Goal: Task Accomplishment & Management: Manage account settings

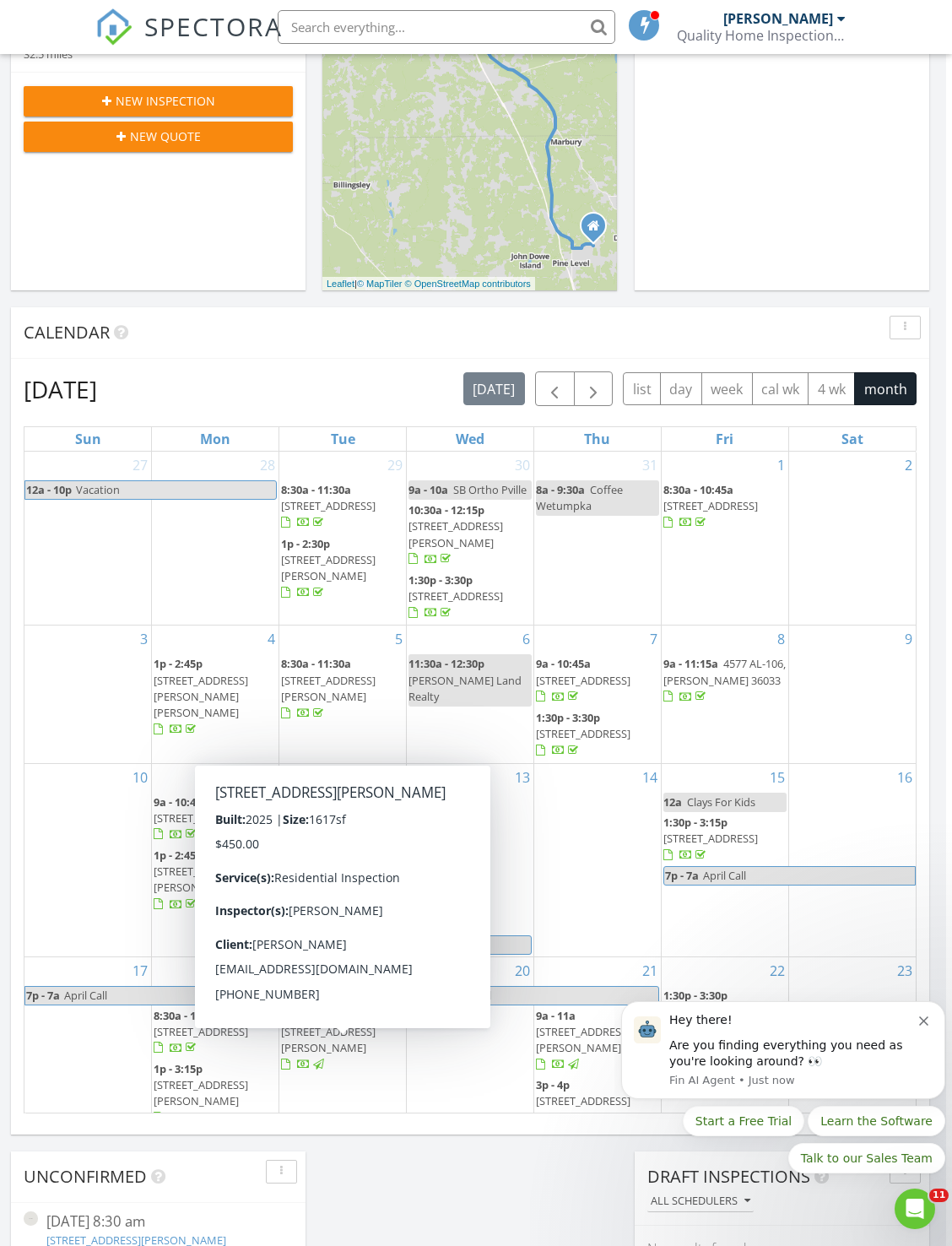
click at [300, 1054] on span "[STREET_ADDRESS][PERSON_NAME]" at bounding box center [328, 1040] width 94 height 31
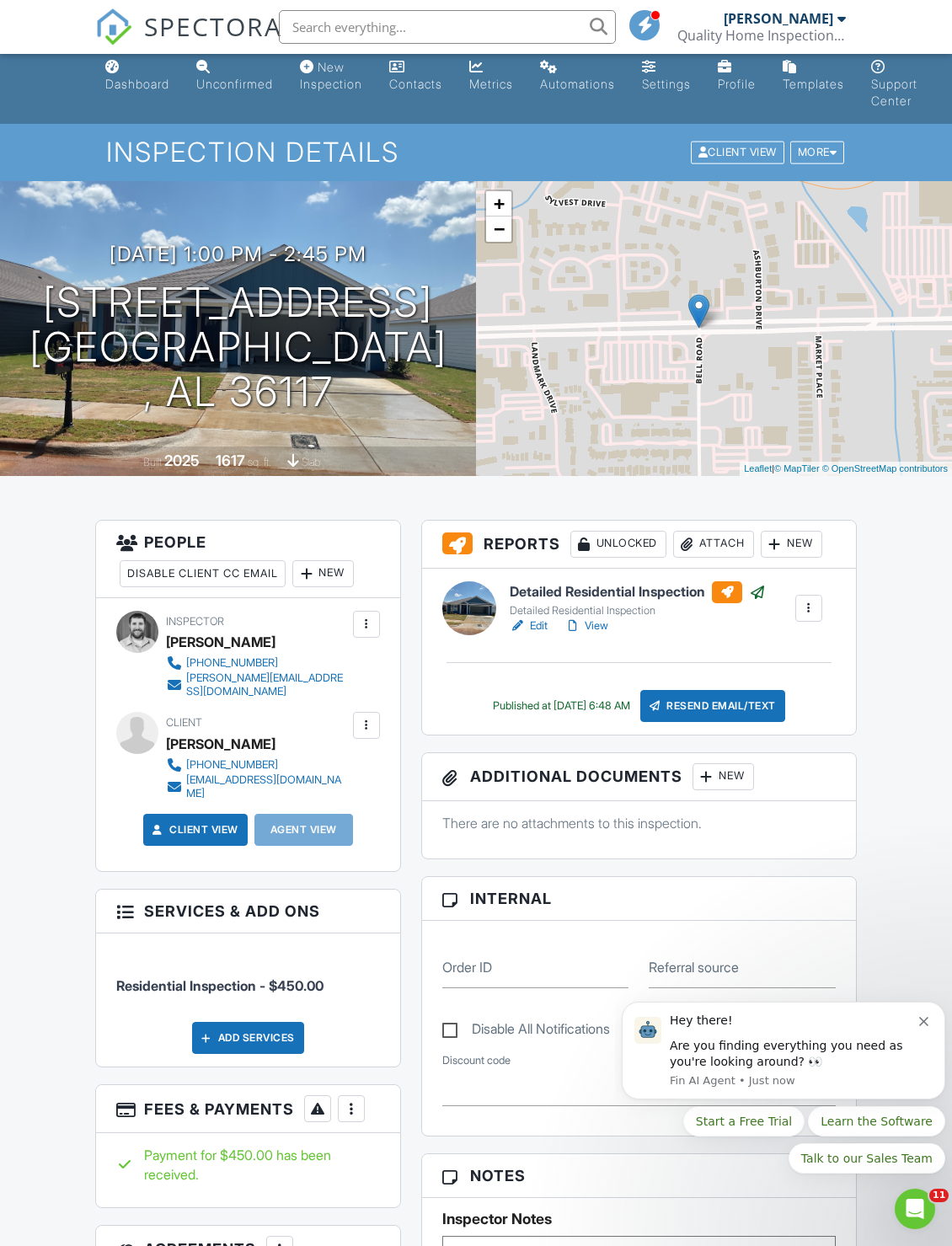
click at [888, 1013] on button "Dismiss notification" at bounding box center [925, 1019] width 13 height 13
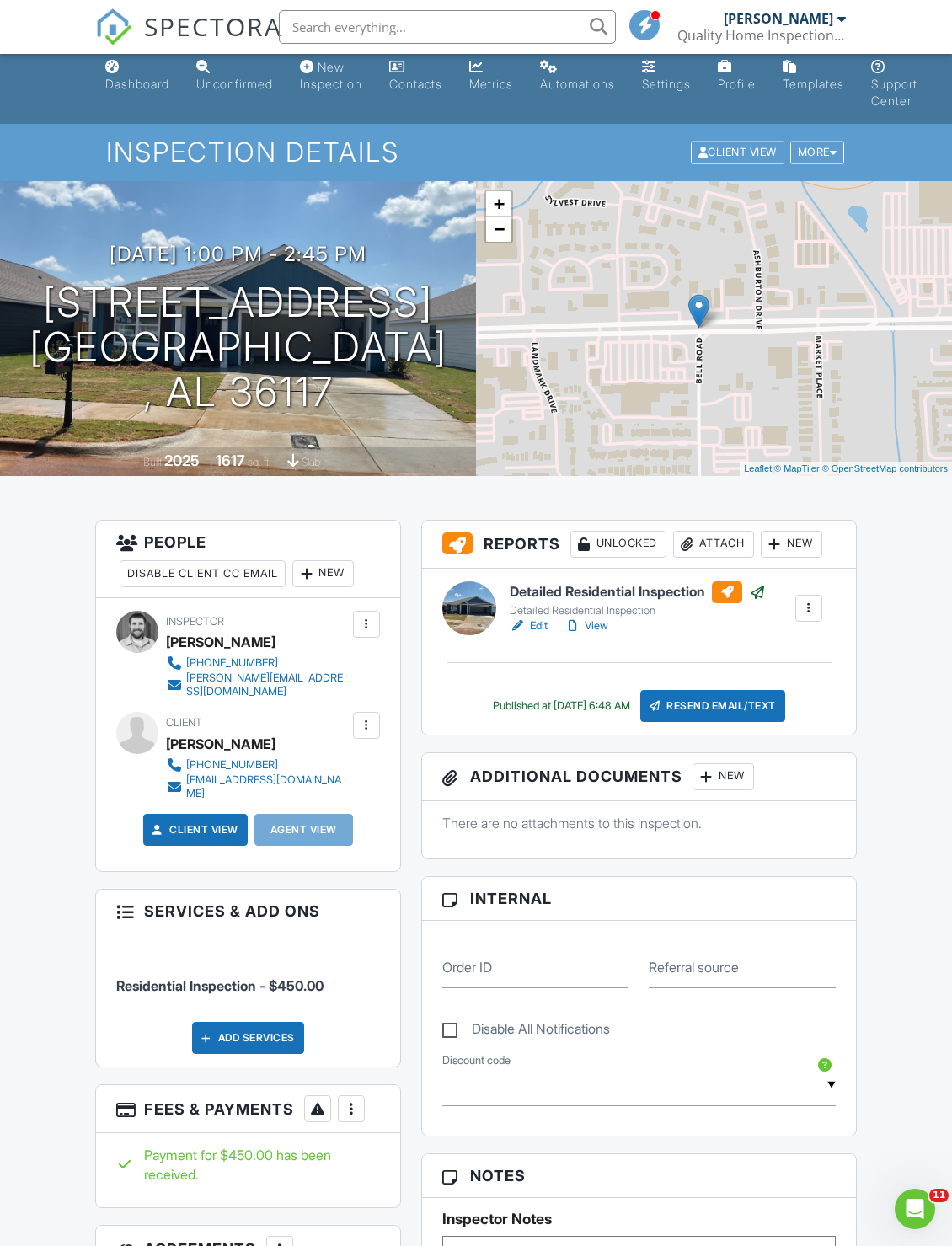
click at [770, 707] on div "Resend Email/Text" at bounding box center [713, 706] width 145 height 32
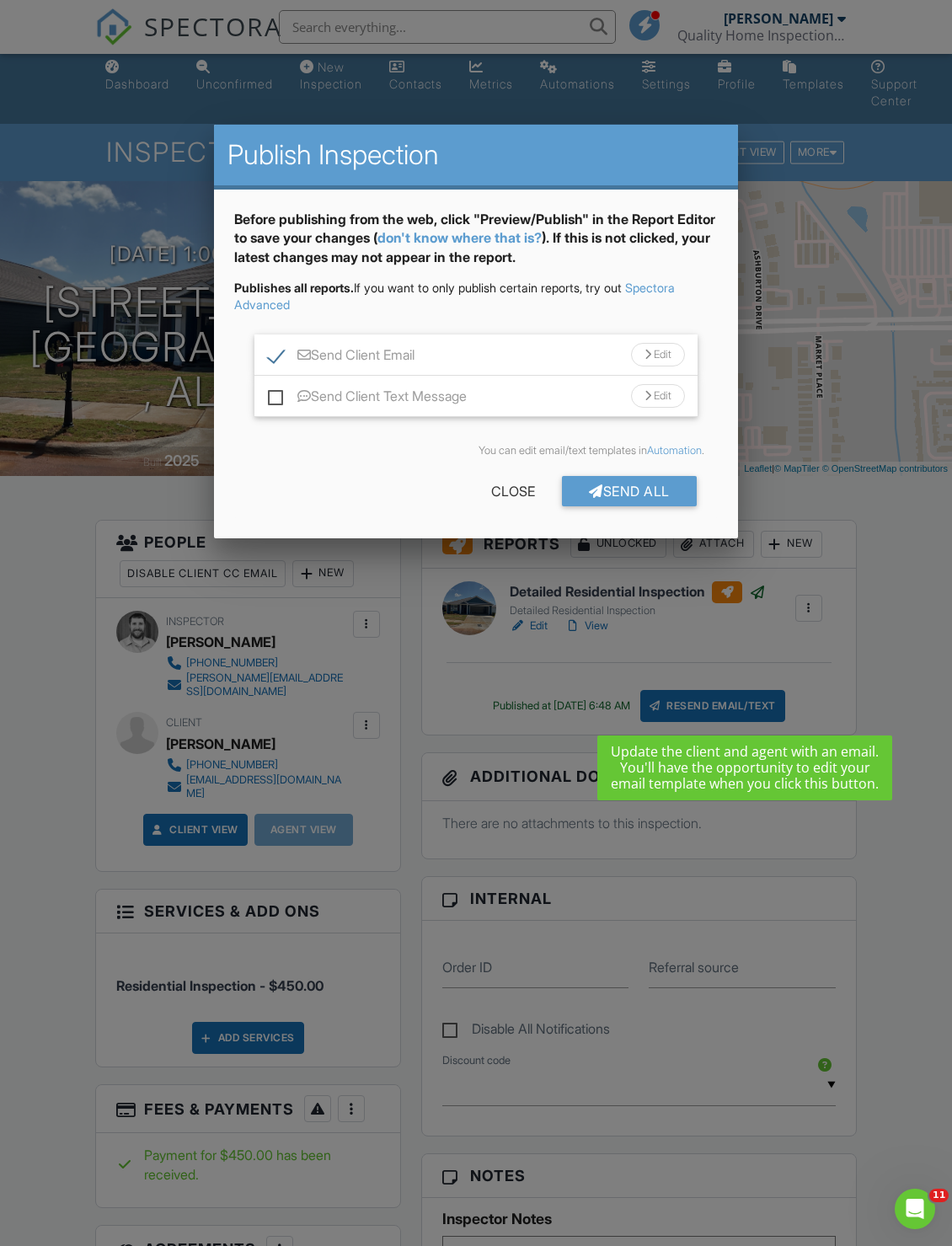
click at [669, 499] on div "Send All" at bounding box center [629, 491] width 135 height 30
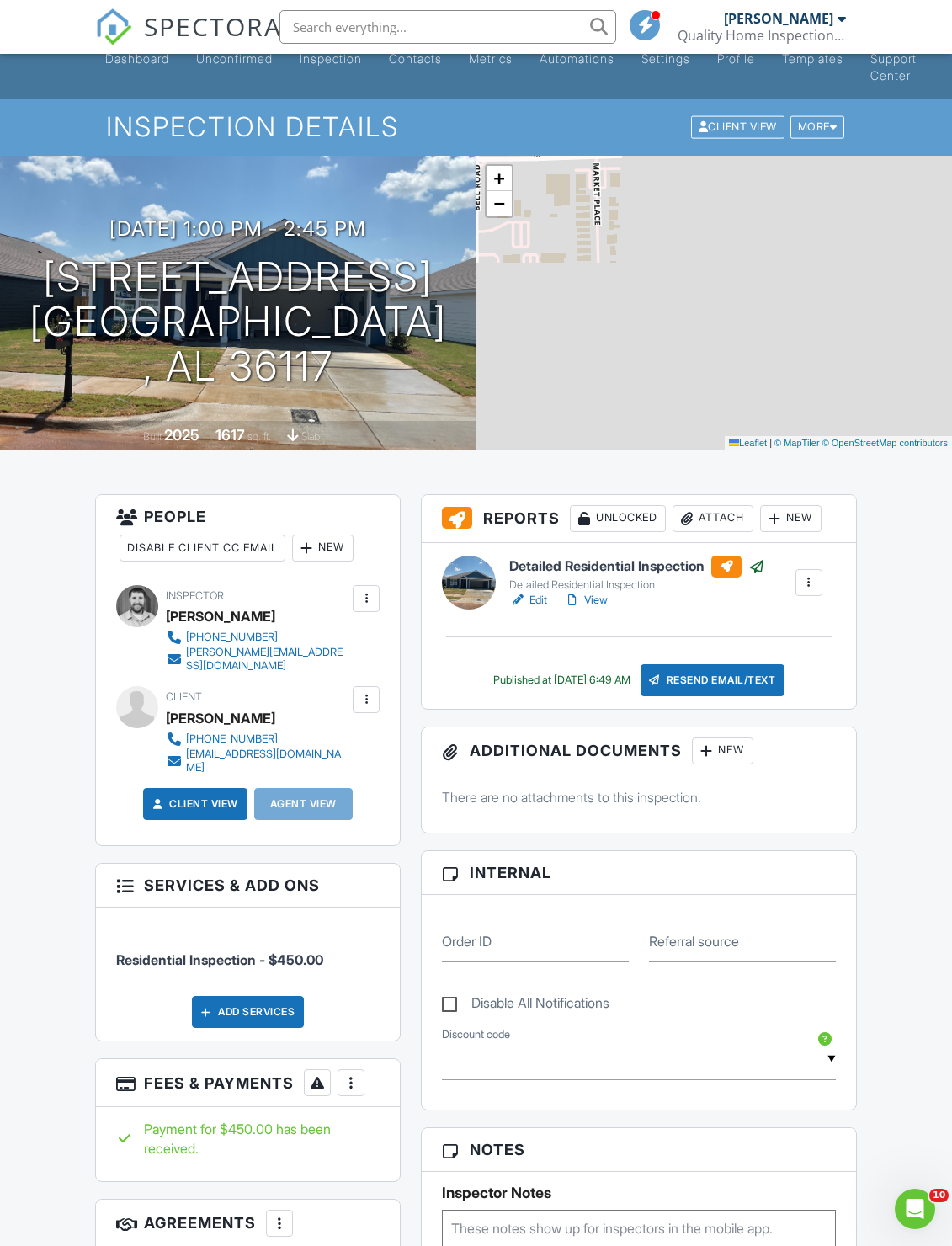
click at [689, 561] on div at bounding box center [756, 567] width 17 height 17
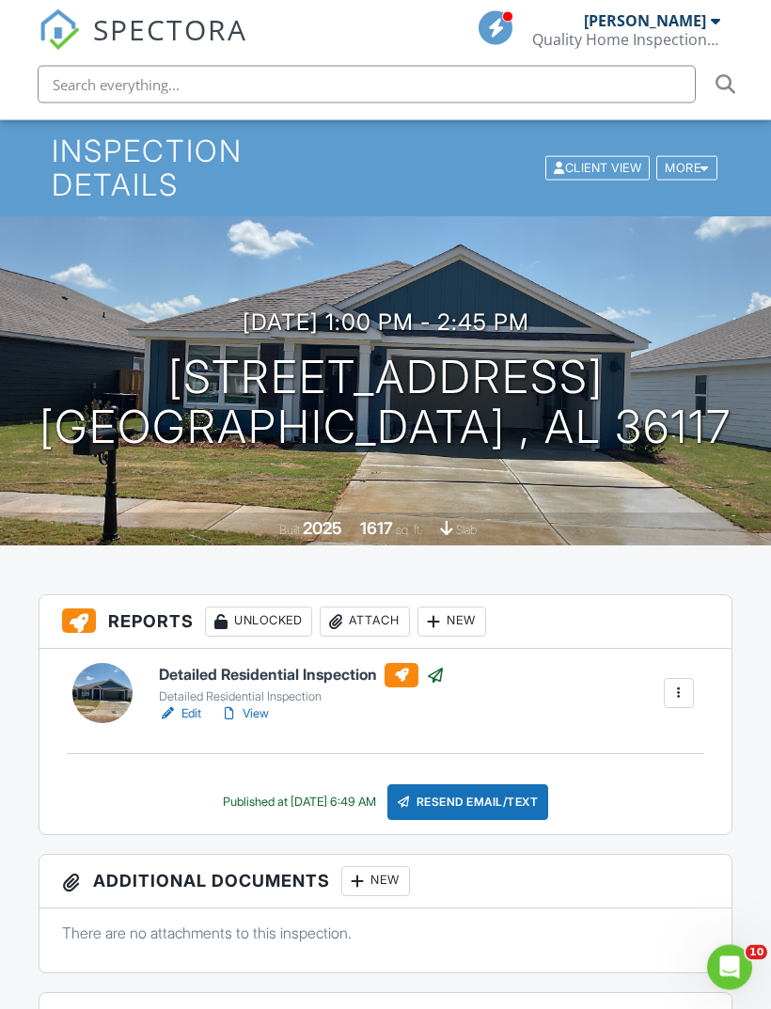
scroll to position [87, 0]
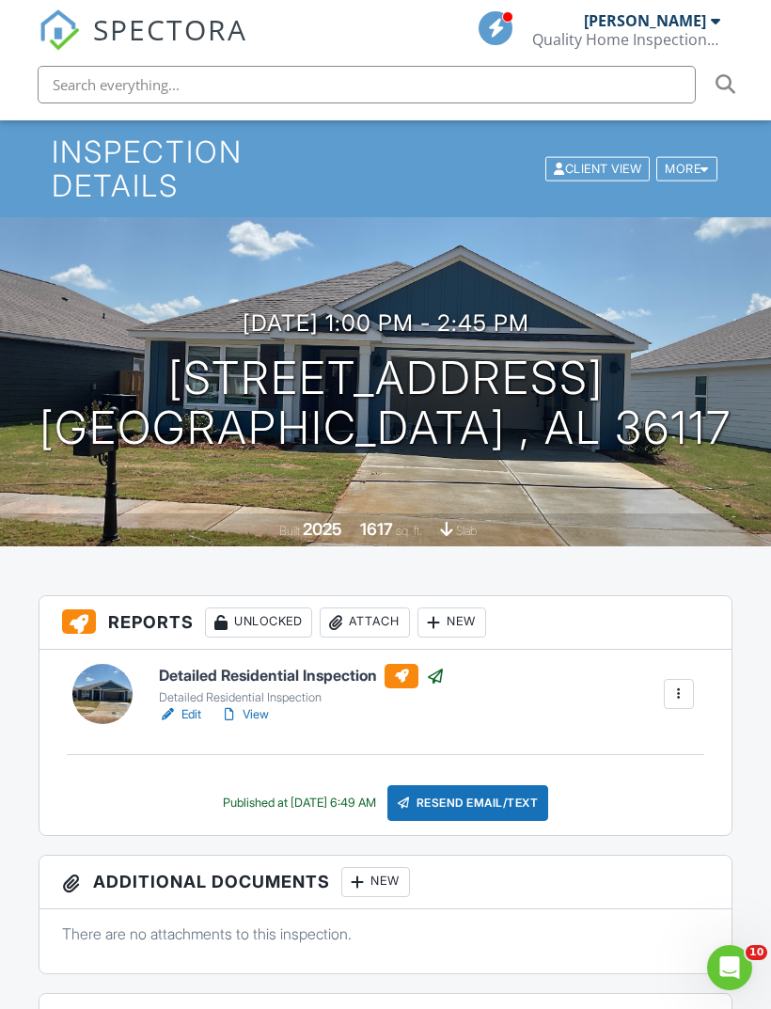
click at [247, 715] on link "View" at bounding box center [244, 715] width 49 height 19
